Goal: Task Accomplishment & Management: Use online tool/utility

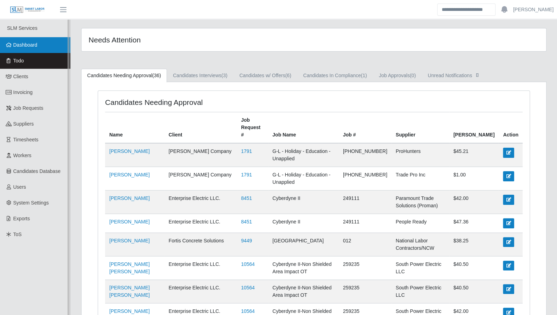
click at [15, 48] on span "Dashboard" at bounding box center [25, 45] width 24 height 6
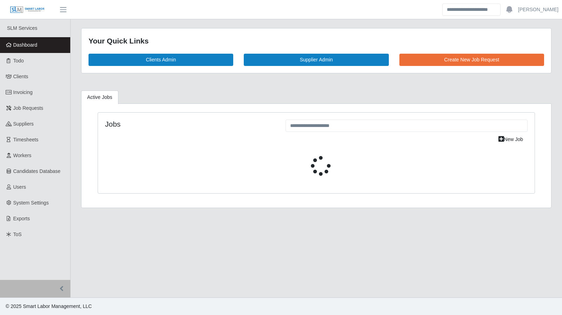
select select "****"
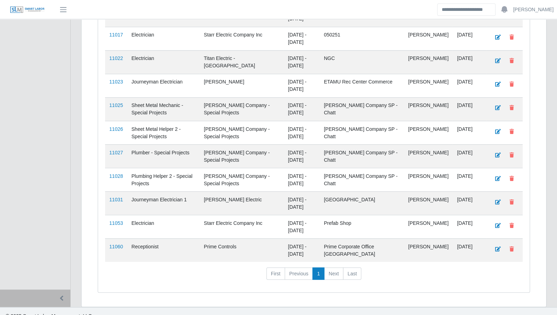
scroll to position [716, 0]
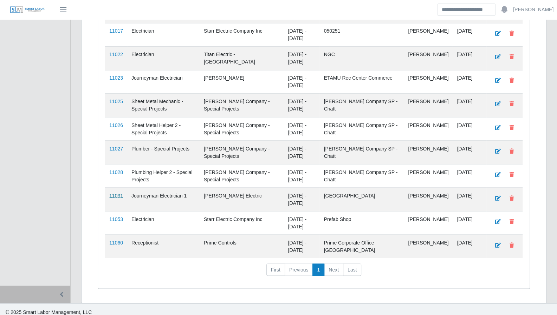
click at [112, 193] on link "11031" at bounding box center [116, 196] width 14 height 6
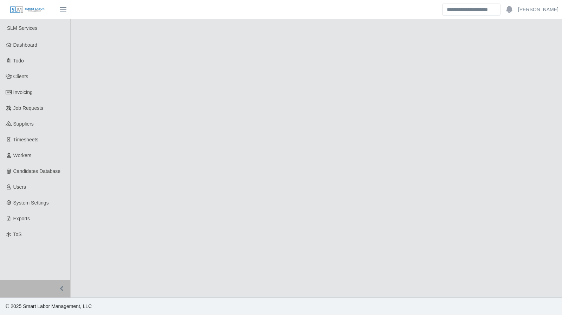
select select "****"
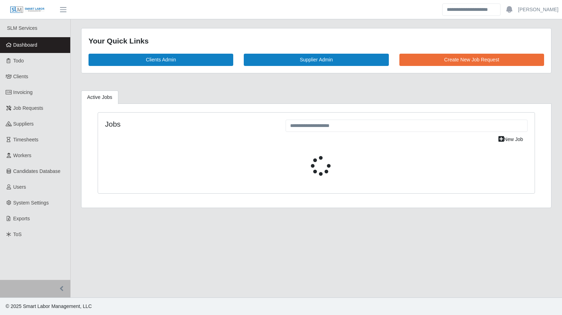
select select "****"
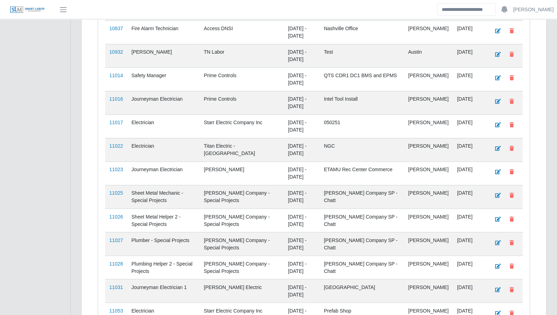
scroll to position [716, 0]
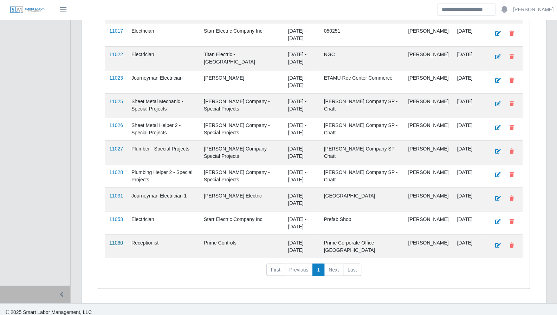
click at [113, 240] on link "11060" at bounding box center [116, 243] width 14 height 6
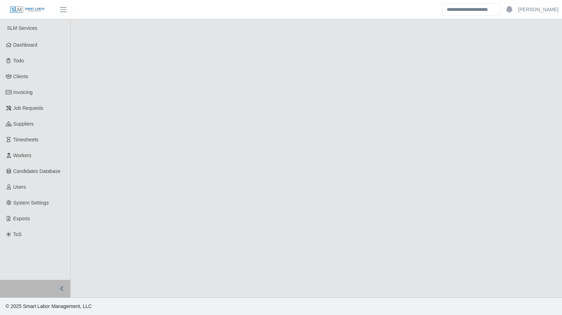
select select "****"
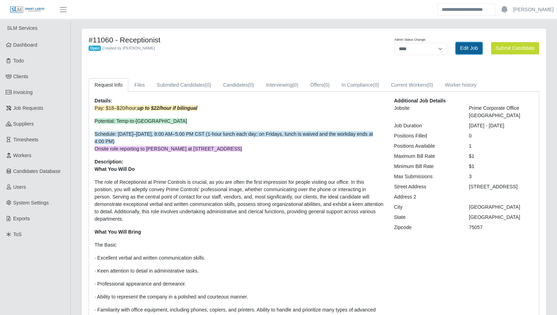
click at [459, 47] on link "Edit Job" at bounding box center [468, 48] width 27 height 12
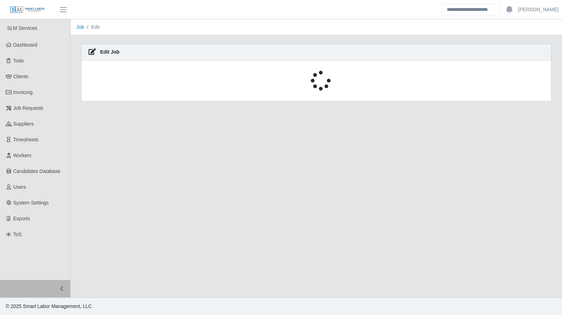
select select "****"
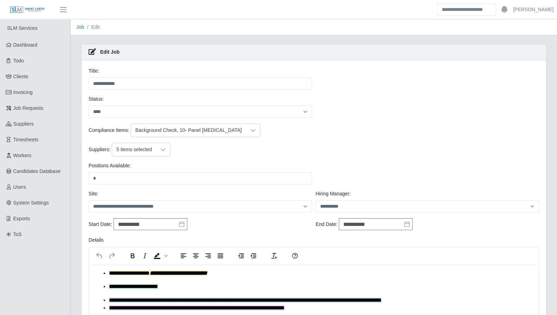
click at [161, 149] on icon at bounding box center [163, 150] width 6 height 6
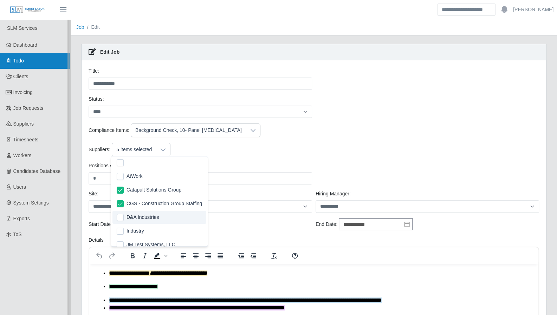
click at [33, 60] on link "Todo" at bounding box center [35, 61] width 70 height 16
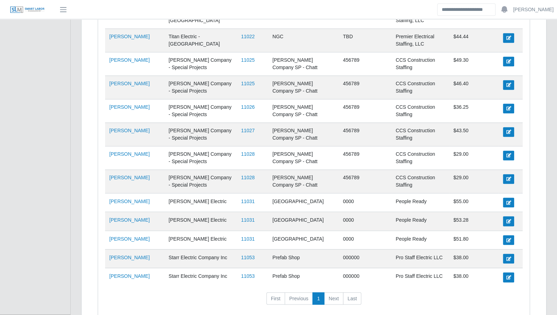
scroll to position [640, 0]
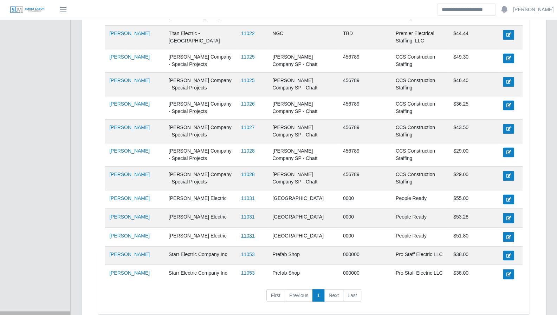
click at [244, 233] on link "11031" at bounding box center [248, 236] width 14 height 6
click at [244, 251] on link "11053" at bounding box center [248, 254] width 14 height 6
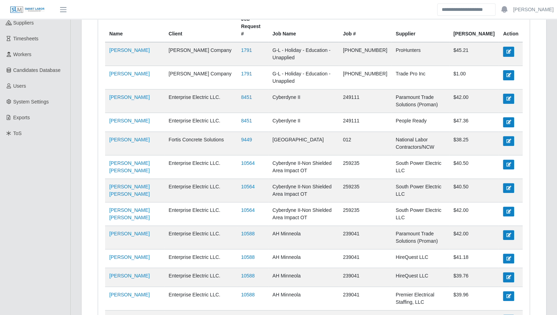
scroll to position [0, 0]
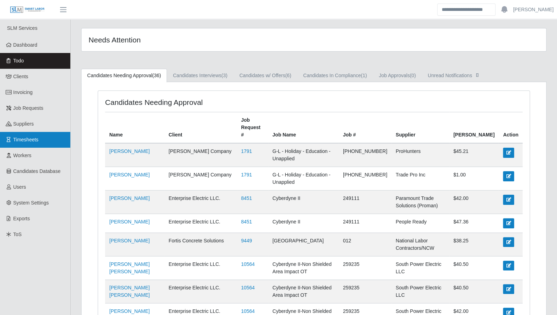
click at [27, 139] on span "Timesheets" at bounding box center [25, 140] width 25 height 6
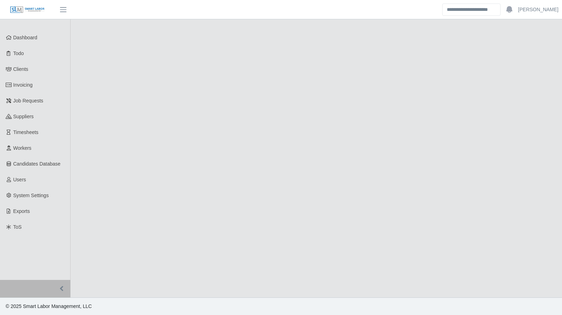
select select "****"
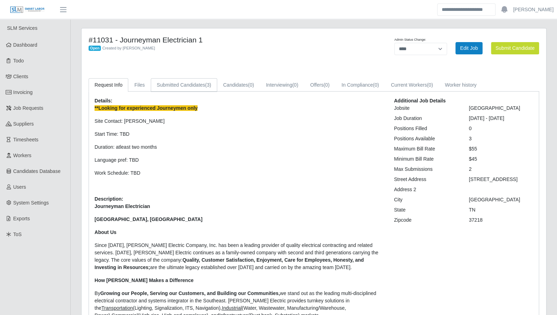
click at [195, 81] on link "Submitted Candidates (3)" at bounding box center [184, 85] width 66 height 14
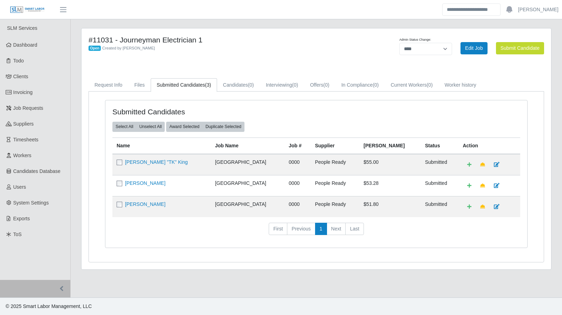
click at [134, 165] on td "[PERSON_NAME] "TK" King" at bounding box center [161, 164] width 98 height 21
click at [136, 163] on link "[PERSON_NAME] "TK" King" at bounding box center [156, 162] width 63 height 6
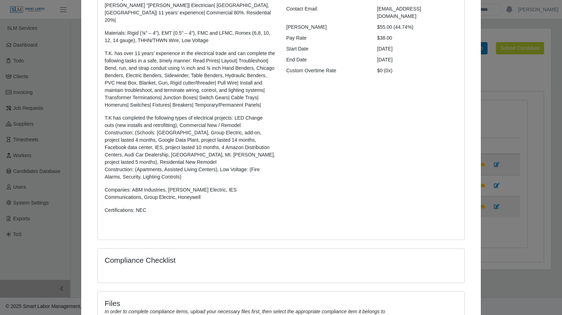
scroll to position [150, 0]
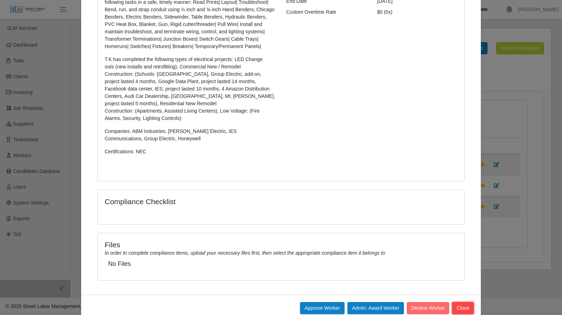
click at [458, 302] on button "Close" at bounding box center [463, 308] width 22 height 12
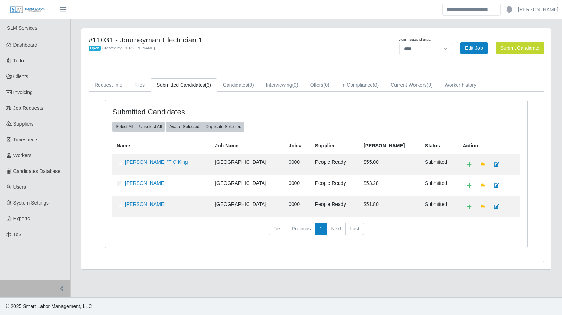
click at [160, 185] on td "[PERSON_NAME]" at bounding box center [161, 185] width 98 height 21
click at [159, 183] on link "[PERSON_NAME]" at bounding box center [145, 184] width 40 height 6
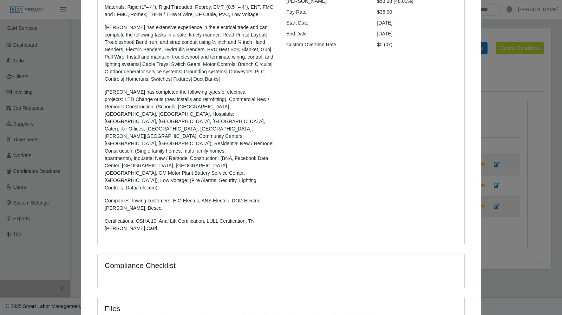
scroll to position [159, 0]
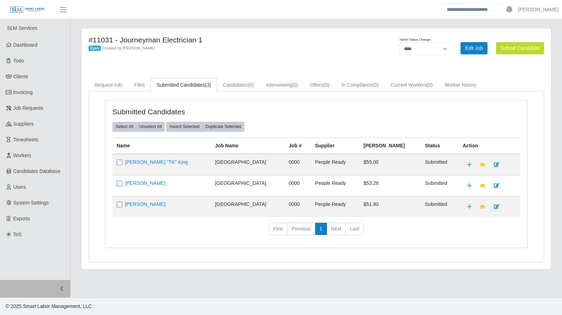
click at [145, 207] on td "[PERSON_NAME]" at bounding box center [161, 206] width 98 height 21
click at [144, 204] on link "Jayme Dawkins" at bounding box center [145, 205] width 40 height 6
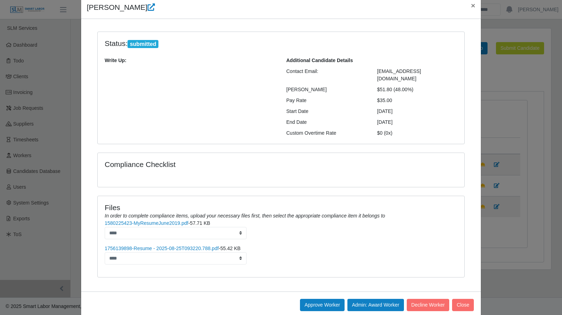
scroll to position [33, 0]
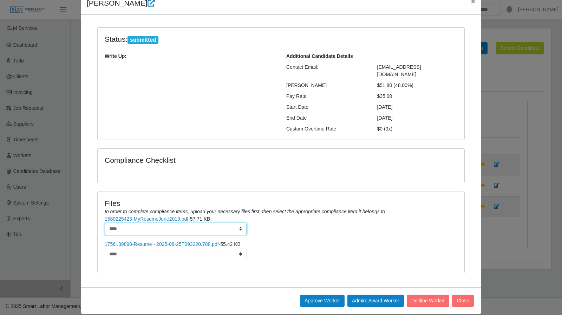
click at [161, 223] on select "****" at bounding box center [176, 229] width 142 height 12
drag, startPoint x: 356, startPoint y: 227, endPoint x: 347, endPoint y: 225, distance: 9.2
click at [356, 227] on li "1580225423-MyResumeJune2019.pdf - 57.71 KB ****" at bounding box center [281, 226] width 353 height 20
click at [200, 242] on link "1756139898-Resume - 2025-08-25T093220.788.pdf" at bounding box center [162, 245] width 114 height 6
click at [459, 295] on button "Close" at bounding box center [463, 301] width 22 height 12
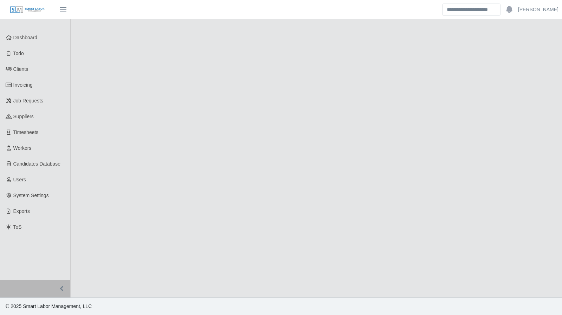
select select "****"
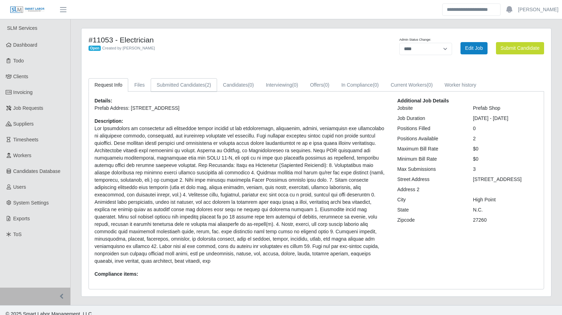
click at [198, 85] on link "Submitted Candidates (2)" at bounding box center [184, 85] width 66 height 14
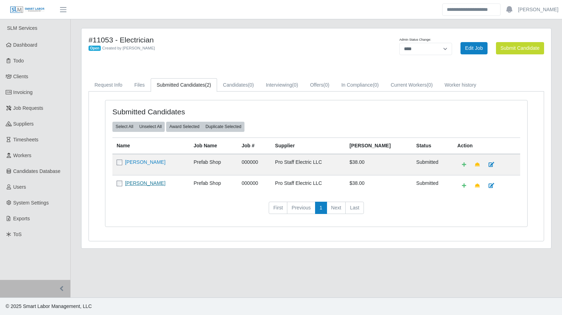
click at [136, 183] on link "Omar Gonzales" at bounding box center [145, 184] width 40 height 6
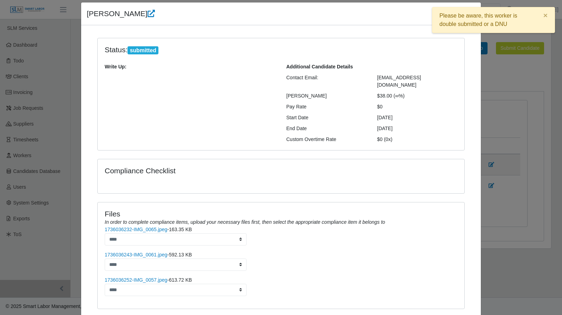
scroll to position [58, 0]
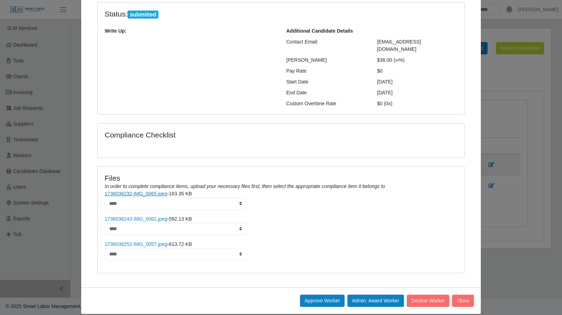
click at [143, 191] on link "1736036232-IMG_0065.jpeg" at bounding box center [136, 194] width 63 height 6
click at [157, 216] on link "1736036243-IMG_0061.jpeg" at bounding box center [136, 219] width 63 height 6
click at [161, 241] on li "1736036252-IMG_0057.jpeg - 613.72 KB ****" at bounding box center [281, 251] width 353 height 20
click at [151, 242] on link "1736036252-IMG_0057.jpeg" at bounding box center [136, 245] width 63 height 6
click at [459, 295] on button "Close" at bounding box center [463, 301] width 22 height 12
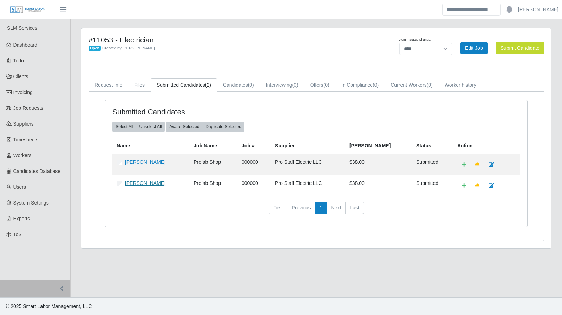
click at [137, 181] on link "Omar Gonzales" at bounding box center [145, 184] width 40 height 6
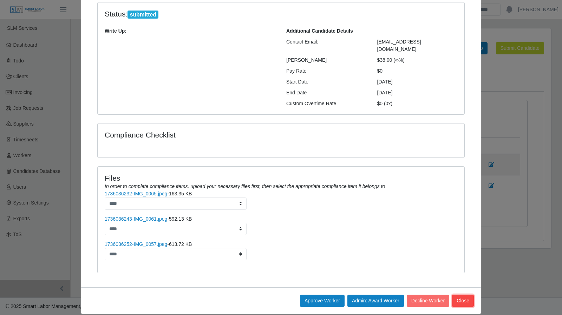
click at [461, 295] on button "Close" at bounding box center [463, 301] width 22 height 12
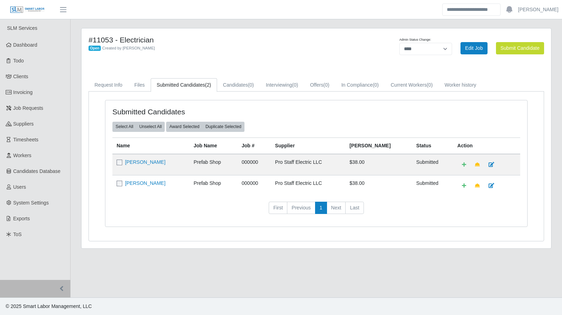
click at [468, 275] on main "#11053 - Electrician Open Created by Mark Unrue Admin Status Change: ******* **…" at bounding box center [316, 158] width 491 height 278
click at [33, 44] on span "Dashboard" at bounding box center [25, 45] width 24 height 6
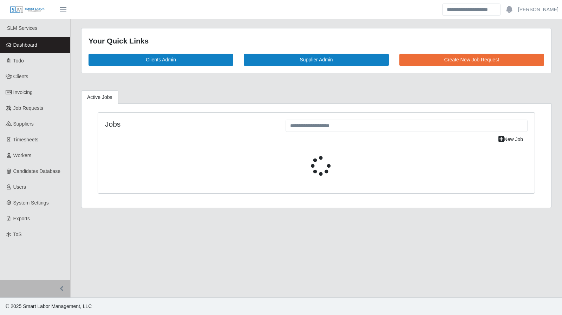
select select "****"
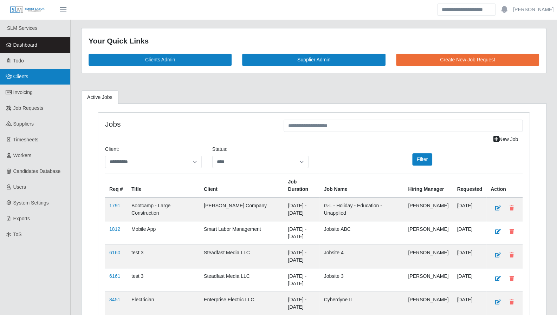
click at [9, 79] on link "Clients" at bounding box center [35, 77] width 70 height 16
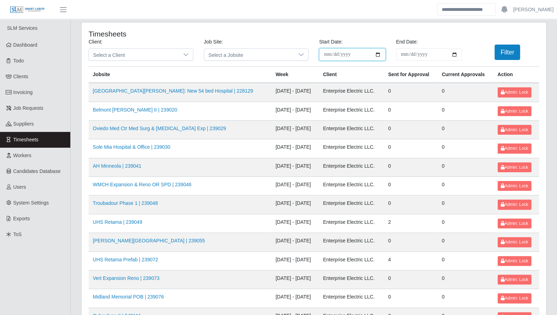
click at [376, 53] on input "**********" at bounding box center [352, 54] width 66 height 12
type input "**********"
click at [455, 55] on input "End Date:" at bounding box center [429, 54] width 66 height 12
type input "**********"
click at [182, 55] on div at bounding box center [186, 55] width 14 height 12
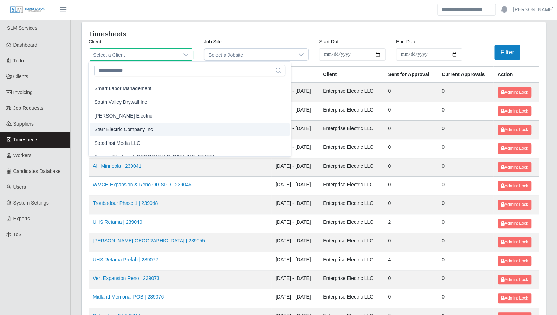
scroll to position [650, 0]
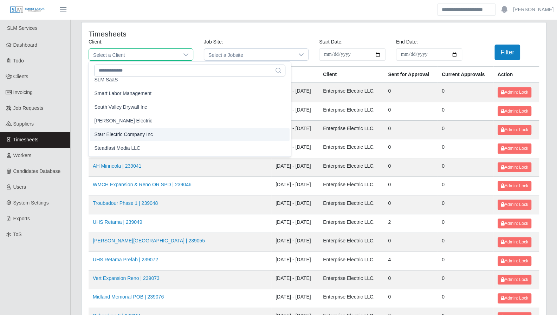
click at [136, 132] on span "Starr Electric Company Inc" at bounding box center [123, 134] width 59 height 7
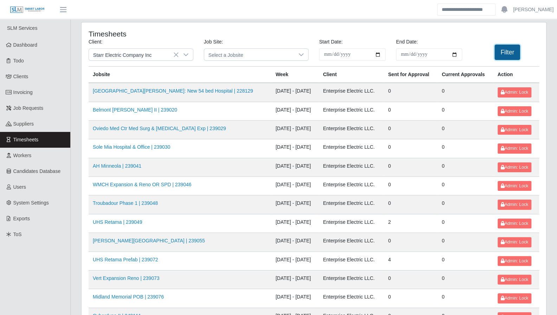
click at [502, 51] on button "Filter" at bounding box center [507, 52] width 26 height 15
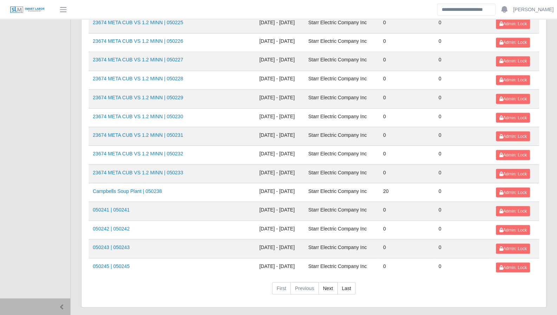
scroll to position [744, 0]
click at [329, 282] on link "Next" at bounding box center [327, 288] width 19 height 13
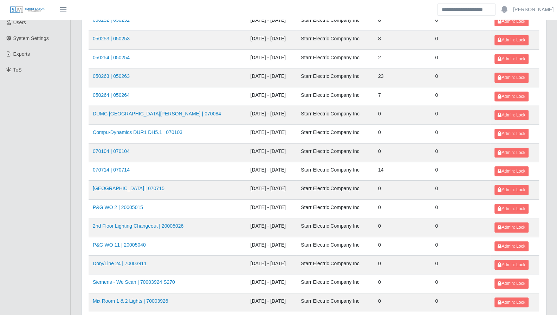
scroll to position [210, 0]
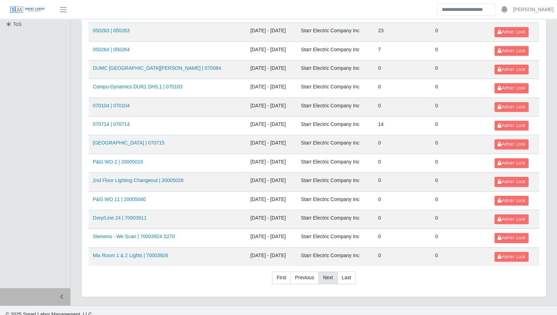
click at [323, 272] on link "Next" at bounding box center [327, 278] width 19 height 13
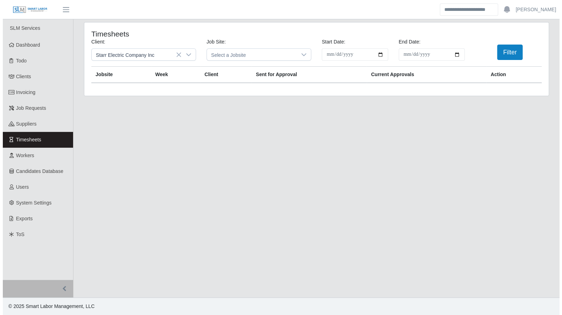
scroll to position [0, 0]
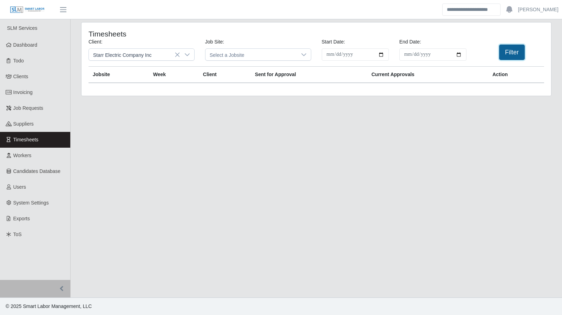
click at [515, 56] on button "Filter" at bounding box center [512, 52] width 26 height 15
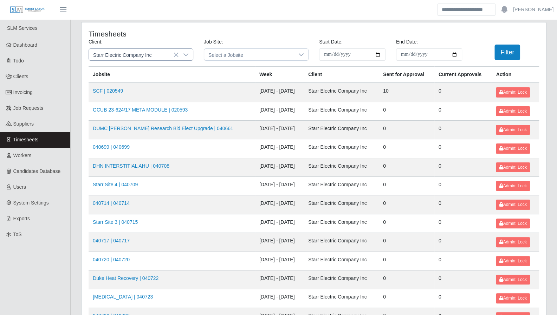
click at [184, 55] on icon at bounding box center [186, 55] width 6 height 6
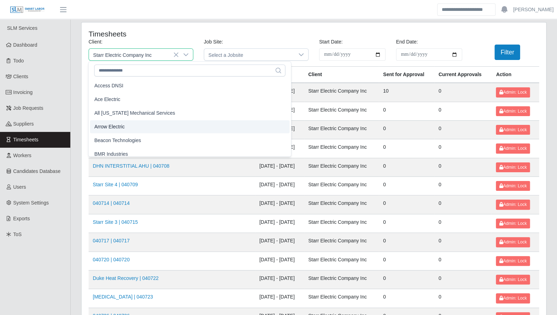
click at [129, 124] on li "Arrow Electric" at bounding box center [189, 126] width 199 height 13
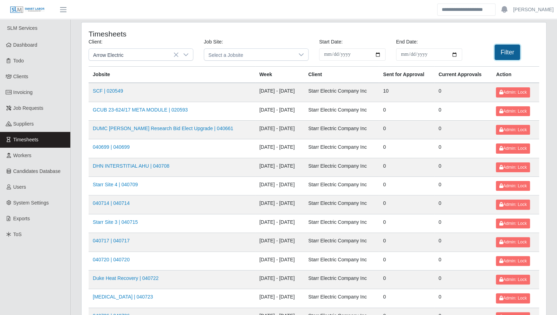
click at [501, 55] on button "Filter" at bounding box center [507, 52] width 26 height 15
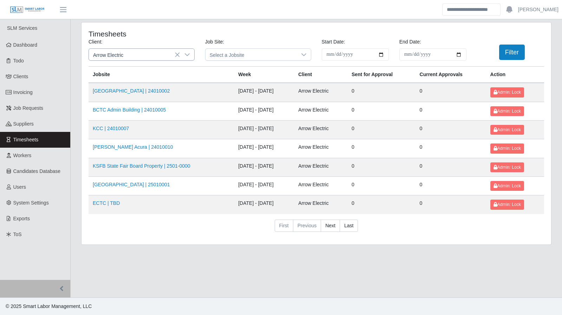
click at [189, 56] on icon at bounding box center [187, 55] width 6 height 6
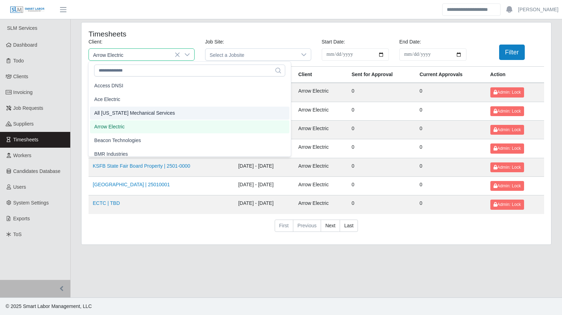
click at [137, 113] on span "All [US_STATE] Mechanical Services" at bounding box center [134, 113] width 81 height 7
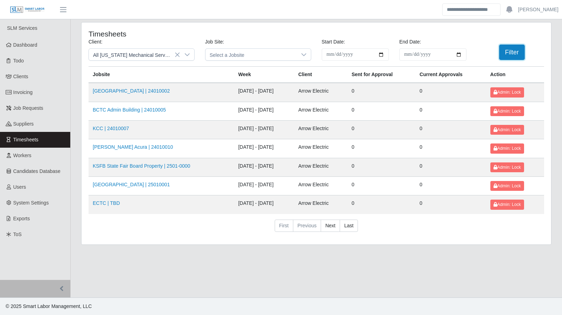
drag, startPoint x: 506, startPoint y: 57, endPoint x: 471, endPoint y: 58, distance: 35.5
click at [505, 57] on button "Filter" at bounding box center [512, 52] width 26 height 15
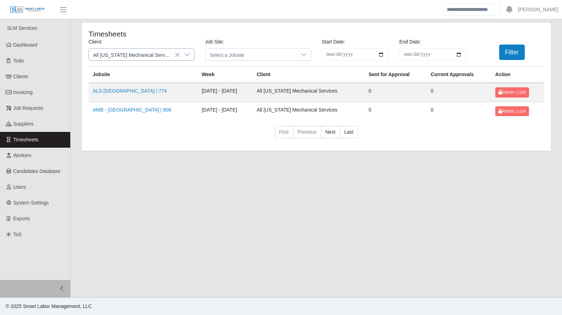
click at [188, 55] on icon at bounding box center [187, 55] width 6 height 6
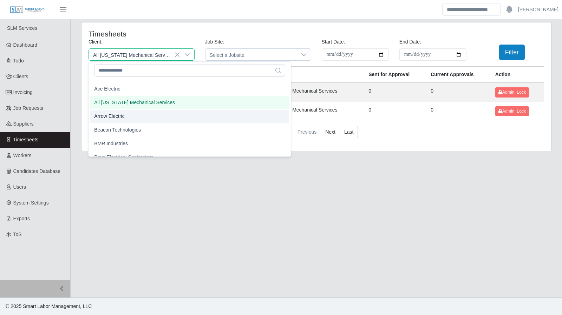
scroll to position [20, 0]
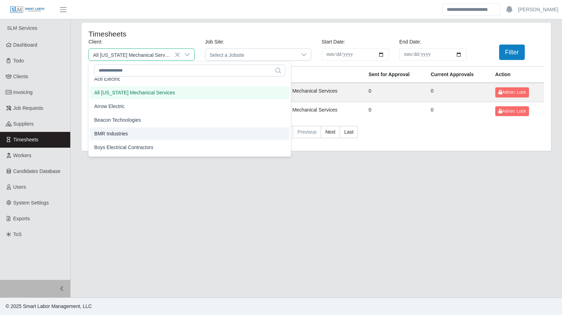
click at [133, 132] on li "BMR Industries" at bounding box center [189, 133] width 199 height 13
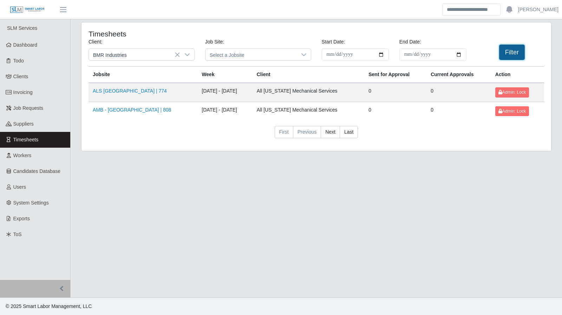
click at [506, 54] on button "Filter" at bounding box center [512, 52] width 26 height 15
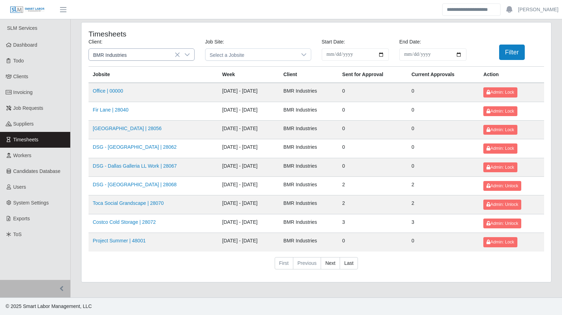
click at [184, 54] on icon at bounding box center [187, 55] width 6 height 6
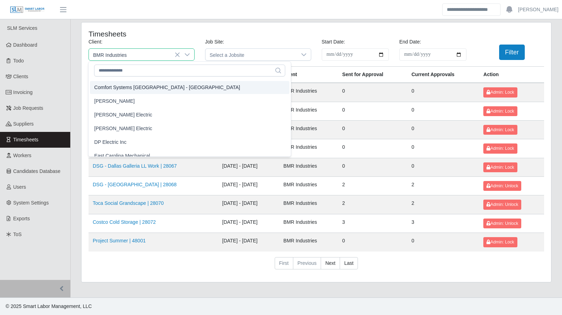
scroll to position [212, 0]
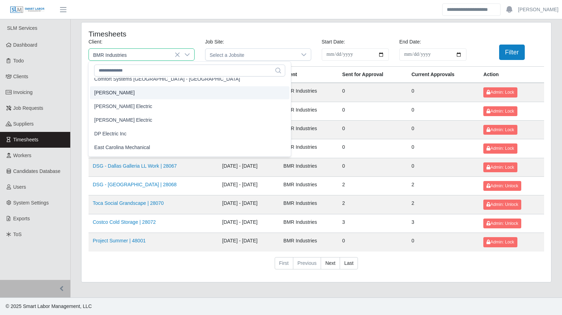
click at [121, 95] on li "CS Erickson" at bounding box center [189, 92] width 199 height 13
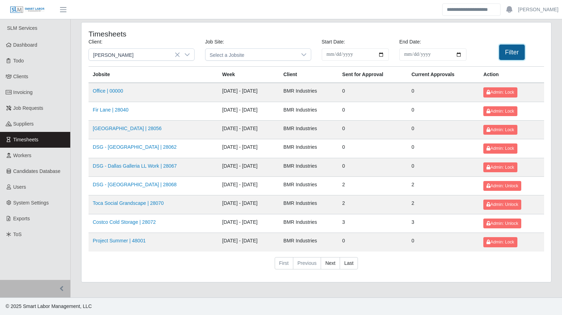
click at [510, 52] on button "Filter" at bounding box center [512, 52] width 26 height 15
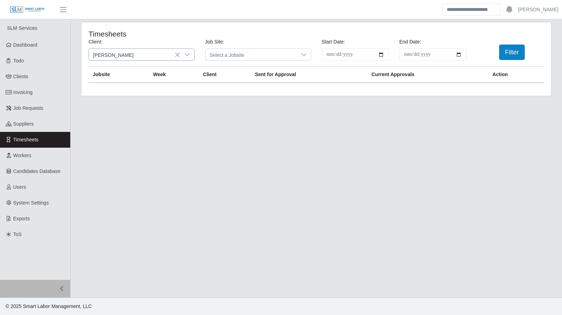
click at [189, 53] on icon at bounding box center [187, 55] width 6 height 6
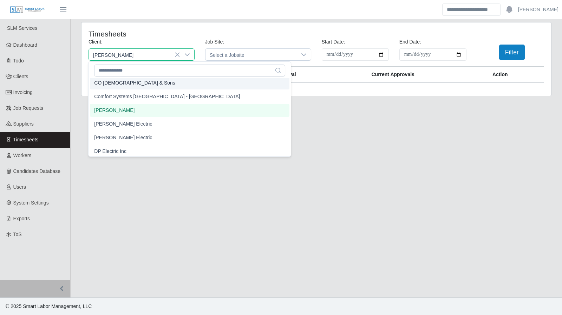
scroll to position [214, 0]
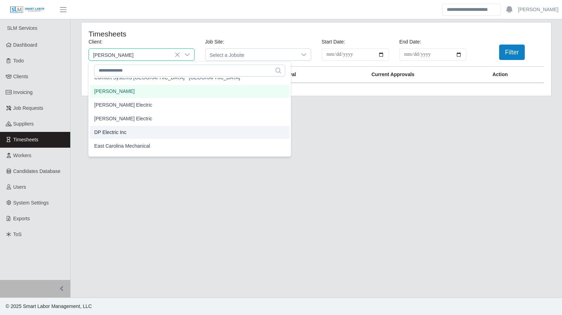
click at [126, 129] on li "DP Electric Inc" at bounding box center [189, 132] width 199 height 13
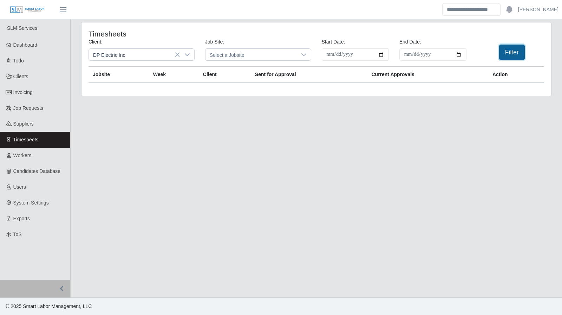
click at [506, 53] on button "Filter" at bounding box center [512, 52] width 26 height 15
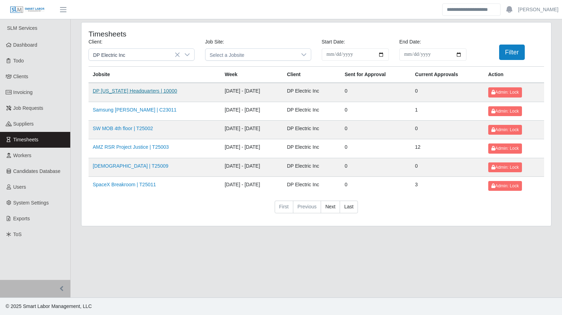
click at [130, 93] on link "DP Texas Headquarters | 10000" at bounding box center [135, 91] width 84 height 6
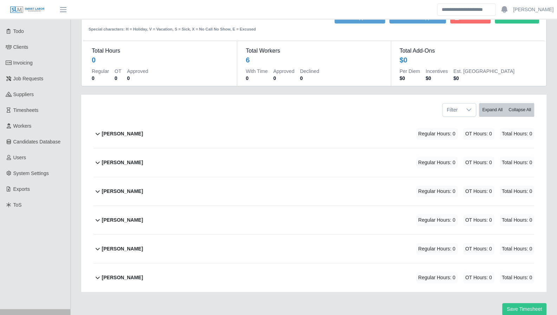
scroll to position [57, 0]
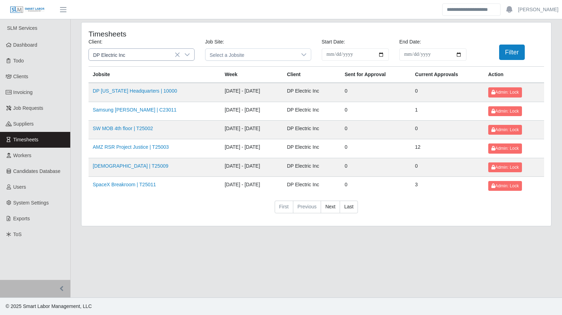
click at [186, 57] on icon at bounding box center [187, 55] width 6 height 6
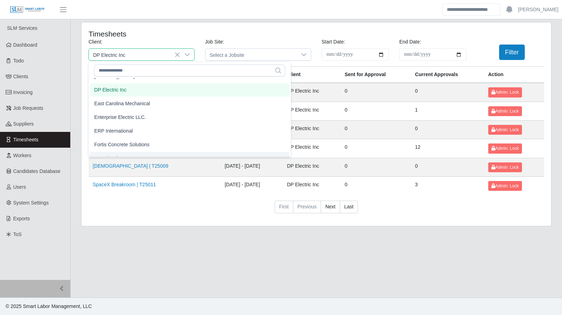
scroll to position [264, 0]
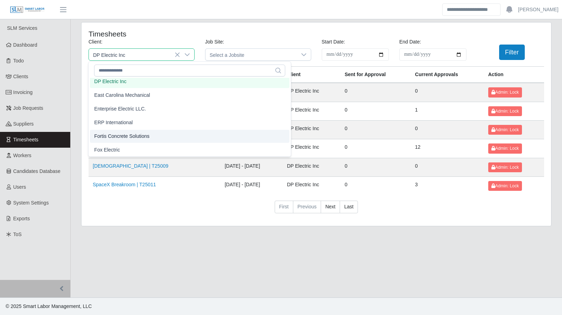
click at [137, 139] on li "Fortis Concrete Solutions" at bounding box center [189, 136] width 199 height 13
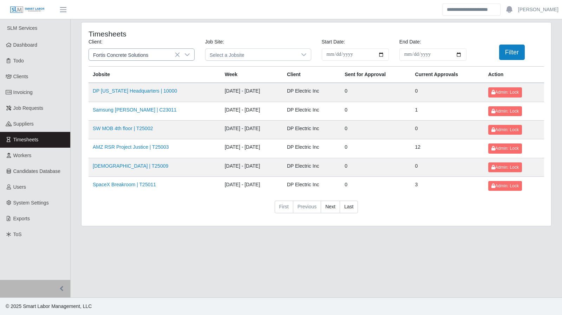
click at [188, 55] on icon at bounding box center [187, 55] width 6 height 6
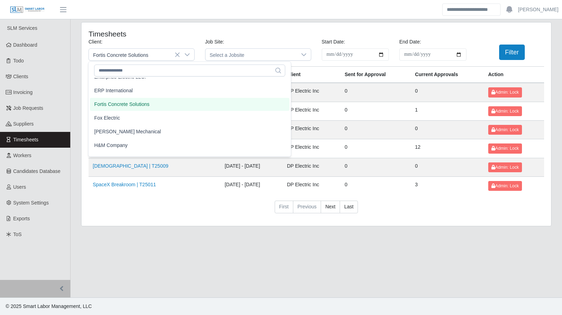
scroll to position [297, 0]
click at [139, 130] on span "[PERSON_NAME] Mechanical" at bounding box center [127, 131] width 67 height 7
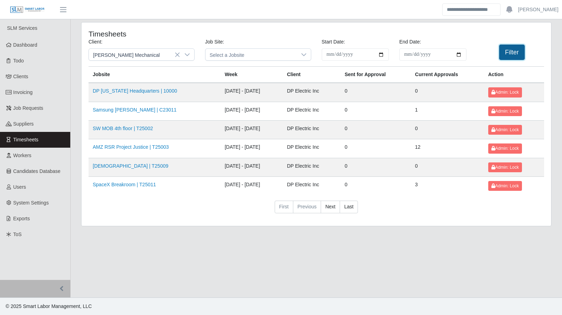
click at [509, 55] on button "Filter" at bounding box center [512, 52] width 26 height 15
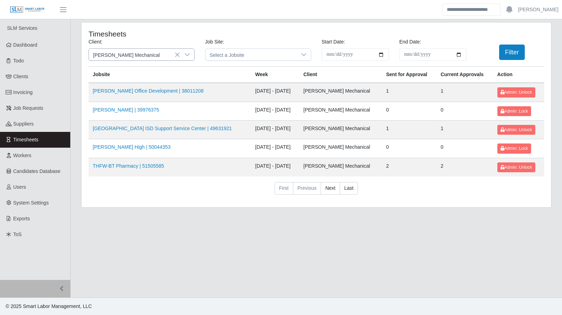
click at [187, 54] on icon at bounding box center [187, 55] width 6 height 6
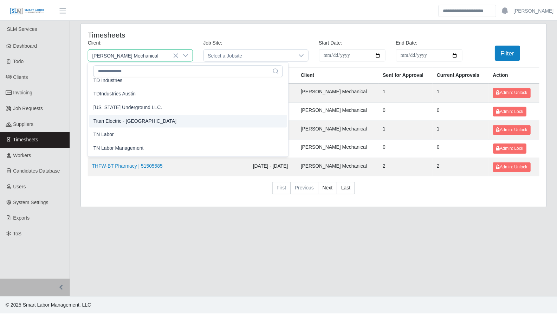
scroll to position [757, 0]
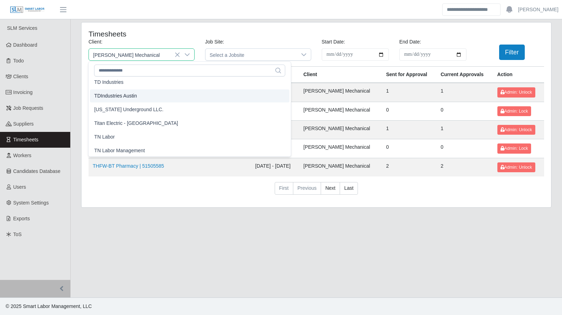
click at [129, 98] on span "TDIndustries Austin" at bounding box center [115, 95] width 42 height 7
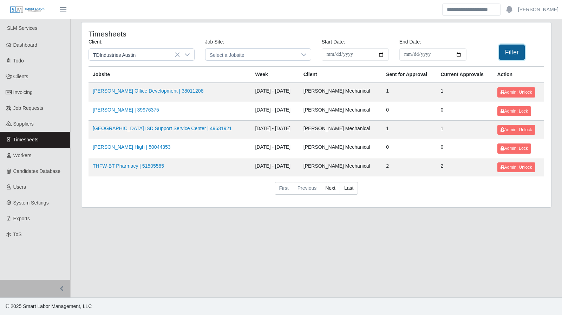
click at [510, 56] on button "Filter" at bounding box center [512, 52] width 26 height 15
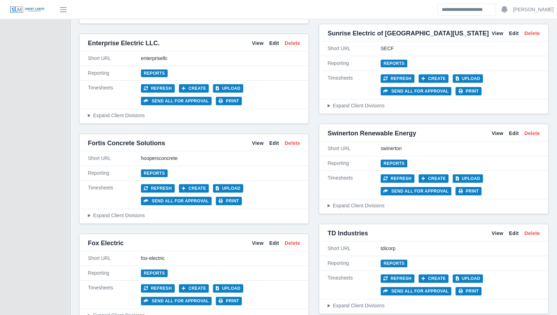
scroll to position [1670, 0]
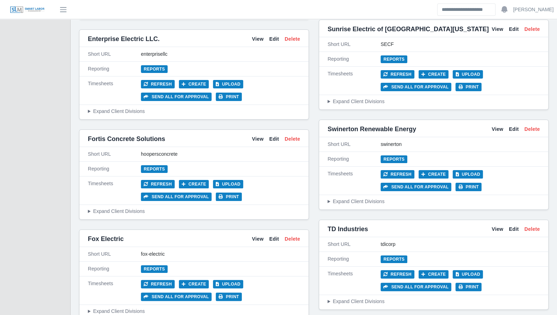
click at [350, 298] on summary "Expand Client Divisions" at bounding box center [433, 301] width 212 height 7
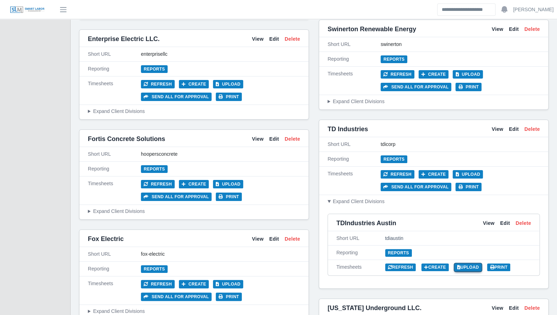
click at [466, 264] on link "Upload" at bounding box center [467, 268] width 27 height 8
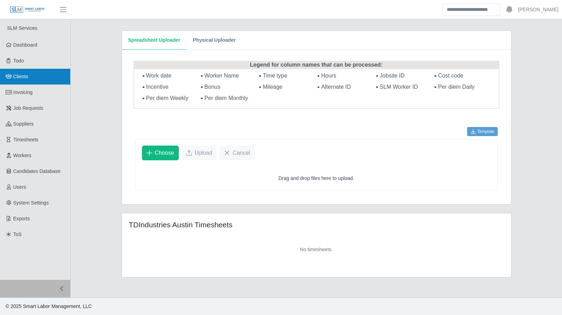
click at [18, 78] on span "Clients" at bounding box center [20, 77] width 15 height 6
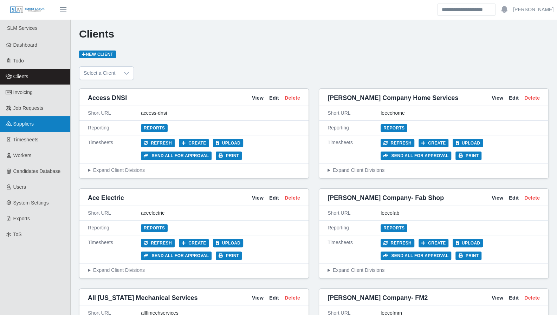
click at [28, 127] on span "Suppliers" at bounding box center [23, 124] width 20 height 6
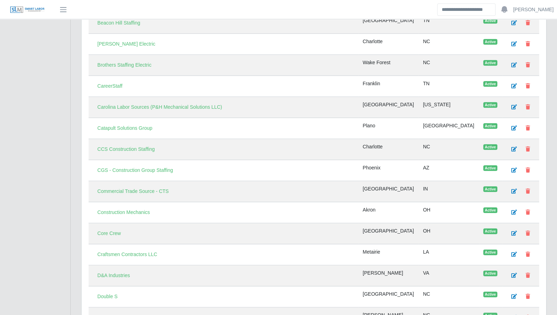
scroll to position [395, 0]
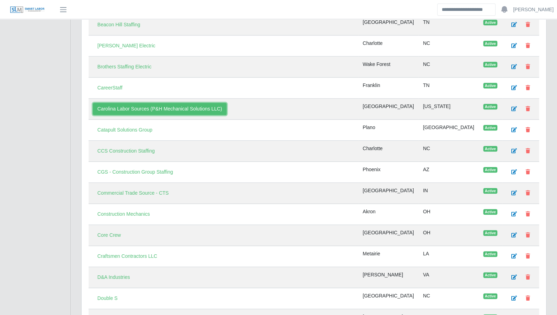
click at [173, 103] on link "Carolina Labor Sources (P&H Mechanical Solutions LLC)" at bounding box center [160, 109] width 134 height 12
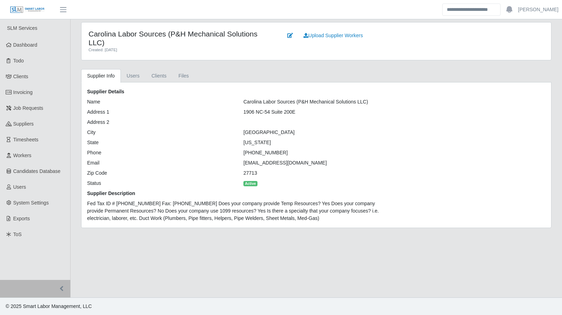
click at [137, 44] on h4 "Carolina Labor Sources (P&H Mechanical Solutions LLC)" at bounding box center [181, 39] width 184 height 18
click at [23, 77] on span "Clients" at bounding box center [20, 77] width 15 height 6
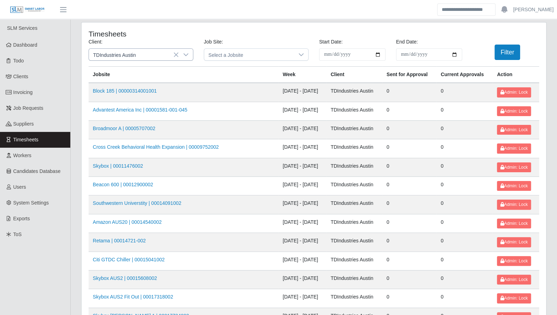
click at [187, 55] on icon at bounding box center [186, 55] width 6 height 6
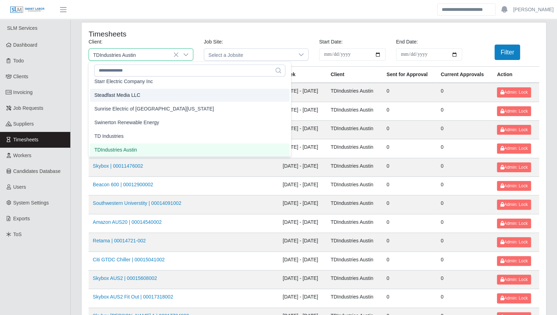
scroll to position [700, 0]
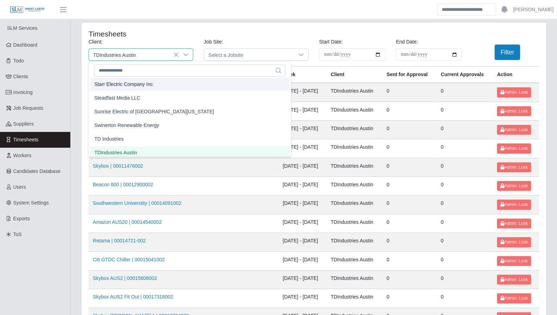
click at [144, 84] on span "Starr Electric Company Inc" at bounding box center [123, 84] width 59 height 7
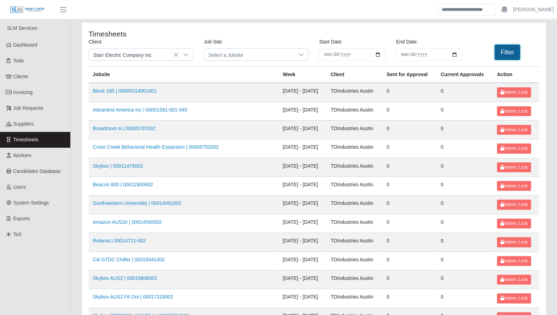
click at [505, 52] on button "Filter" at bounding box center [507, 52] width 26 height 15
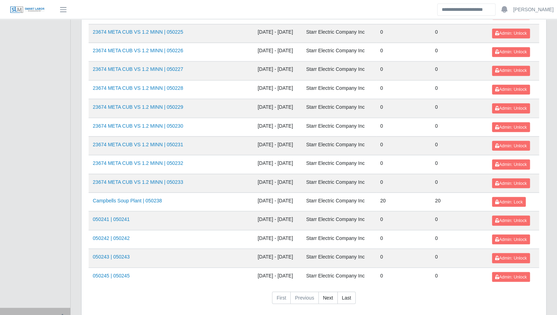
scroll to position [744, 0]
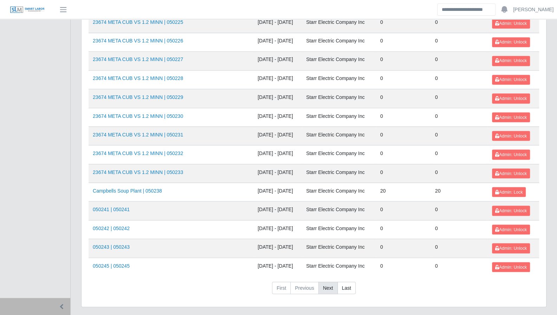
click at [326, 282] on link "Next" at bounding box center [327, 288] width 19 height 13
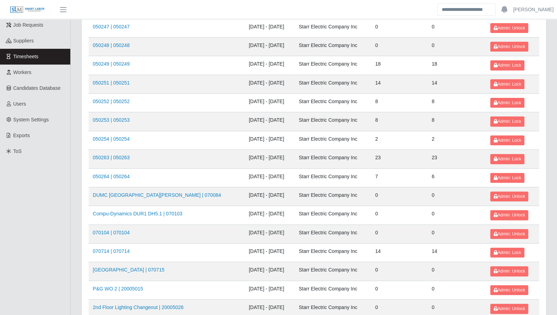
scroll to position [0, 0]
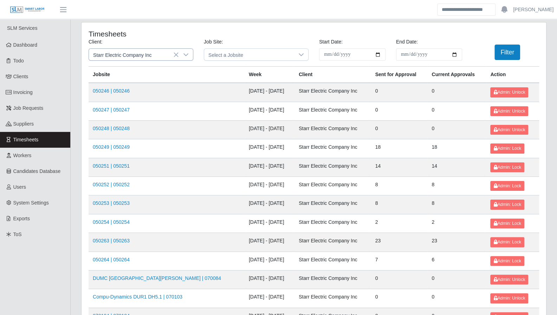
click at [184, 57] on icon at bounding box center [186, 55] width 6 height 6
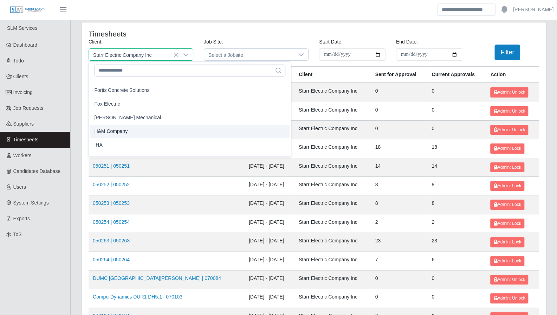
scroll to position [286, 0]
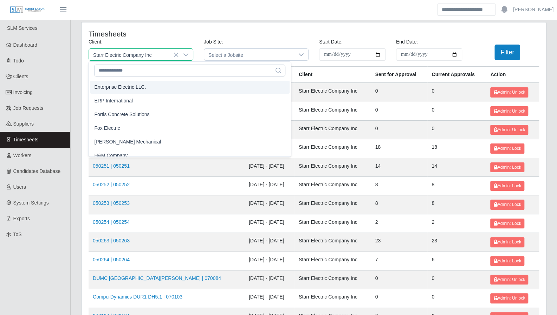
click at [136, 88] on span "Enterprise Electric LLC." at bounding box center [120, 87] width 52 height 7
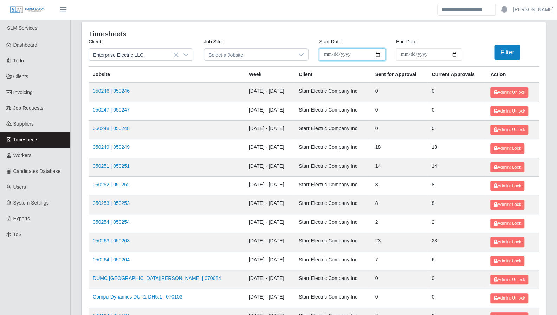
click at [377, 53] on input "**********" at bounding box center [352, 54] width 66 height 12
type input "**********"
click at [453, 53] on input "**********" at bounding box center [429, 54] width 66 height 12
type input "**********"
click at [500, 55] on button "Filter" at bounding box center [507, 52] width 26 height 15
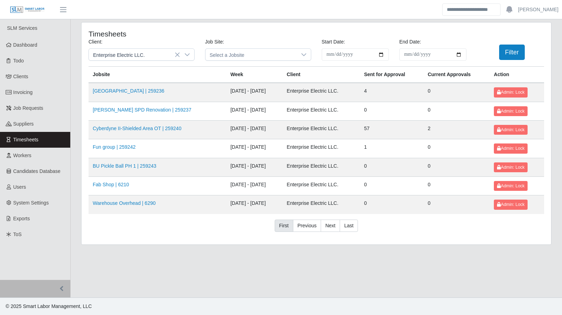
click at [288, 228] on link "First" at bounding box center [284, 226] width 19 height 13
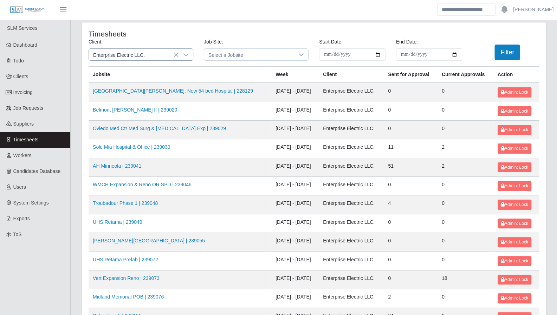
click at [185, 52] on icon at bounding box center [186, 55] width 6 height 6
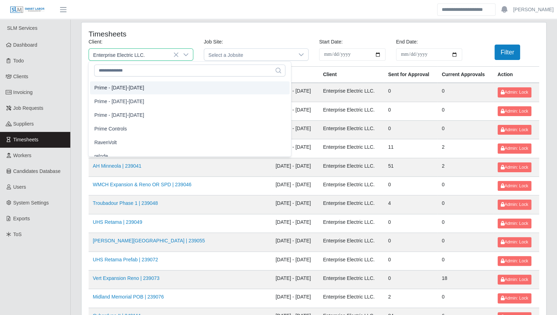
scroll to position [554, 0]
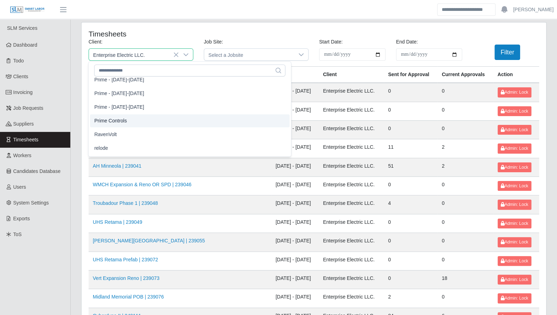
click at [136, 121] on li "Prime Controls" at bounding box center [189, 120] width 199 height 13
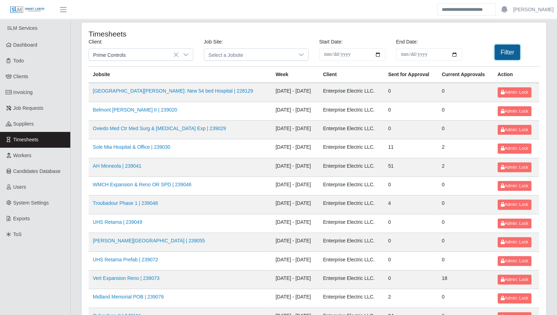
click at [509, 57] on button "Filter" at bounding box center [507, 52] width 26 height 15
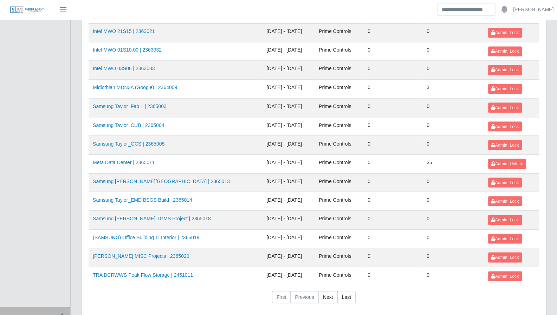
scroll to position [744, 0]
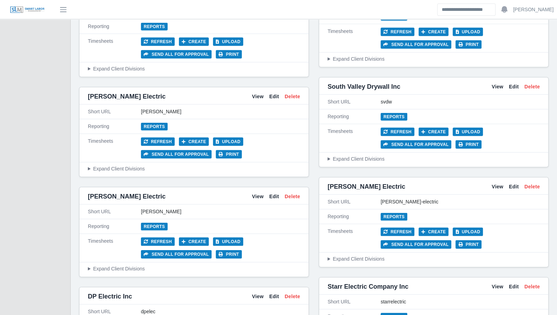
scroll to position [1249, 0]
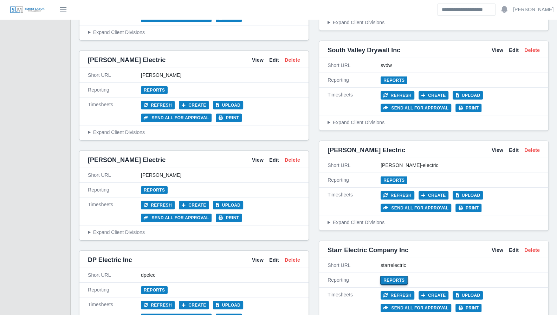
click at [393, 277] on link "Reports" at bounding box center [393, 281] width 27 height 8
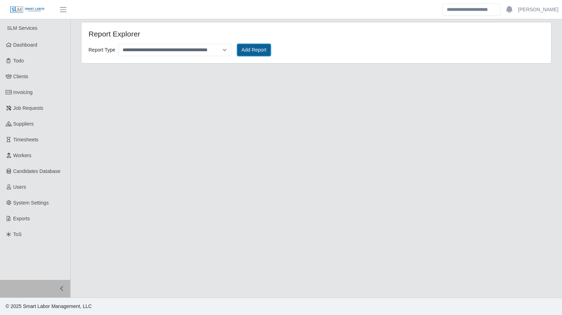
click at [257, 50] on button "Add Report" at bounding box center [254, 50] width 34 height 12
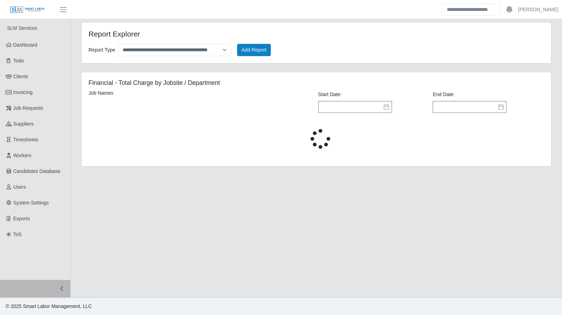
click at [386, 107] on icon at bounding box center [387, 107] width 6 height 6
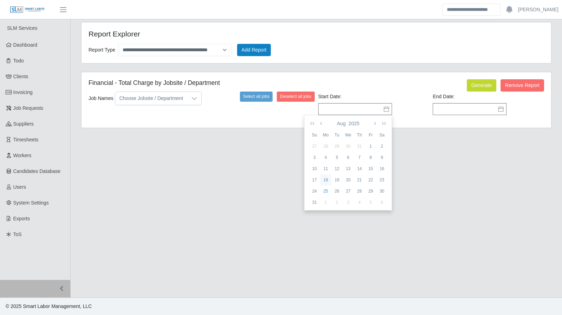
click at [324, 181] on div "18" at bounding box center [325, 180] width 11 height 6
type input "**********"
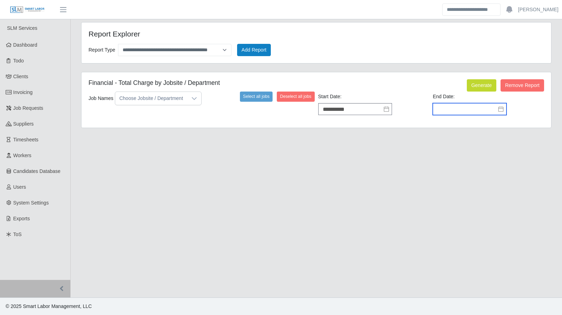
click at [467, 111] on input "text" at bounding box center [470, 109] width 74 height 12
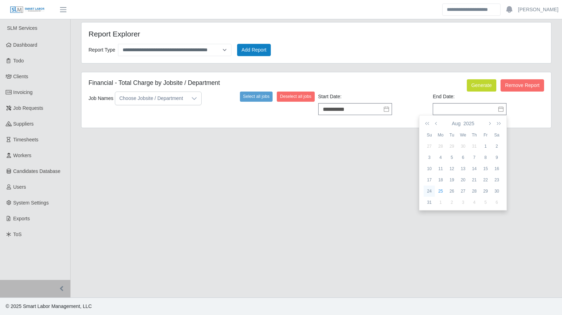
click at [430, 191] on div "24" at bounding box center [429, 191] width 11 height 6
type input "**********"
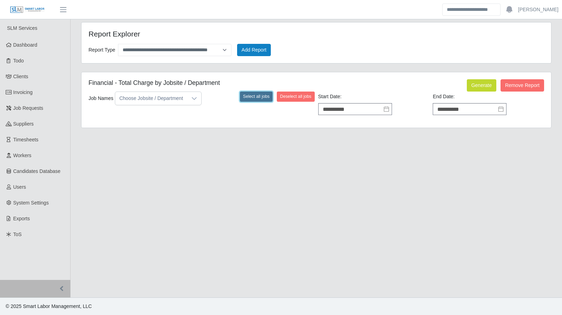
click at [256, 96] on button "Select all jobs" at bounding box center [256, 97] width 33 height 10
click at [471, 87] on button "Generate" at bounding box center [482, 85] width 30 height 12
